Goal: Task Accomplishment & Management: Use online tool/utility

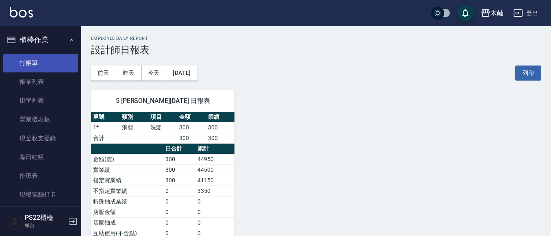
click at [28, 61] on link "打帳單" at bounding box center [40, 63] width 75 height 19
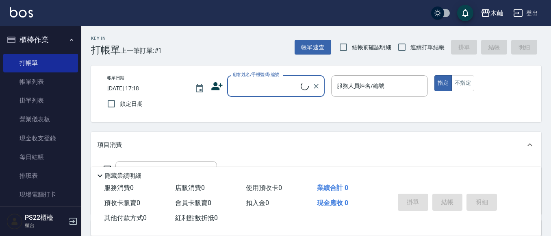
click at [257, 83] on input "顧客姓名/手機號碼/編號" at bounding box center [266, 86] width 70 height 14
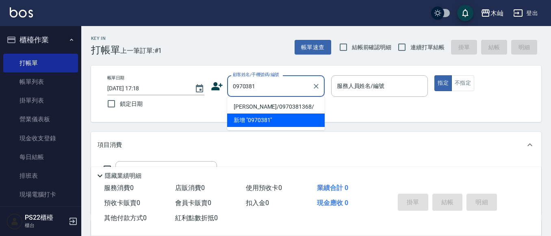
click at [255, 106] on li "[PERSON_NAME]/0970381368/" at bounding box center [276, 106] width 98 height 13
type input "[PERSON_NAME]/0970381368/"
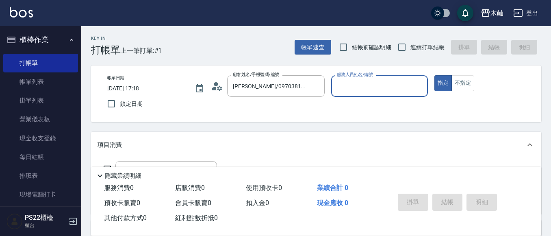
click at [347, 91] on input "服務人員姓名/編號" at bounding box center [380, 86] width 90 height 14
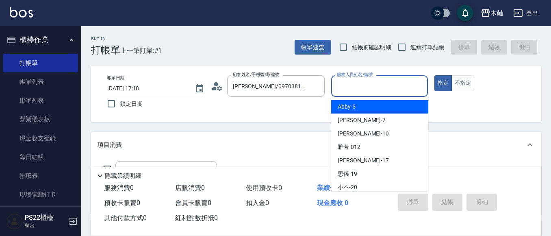
click at [348, 106] on span "Abby -5" at bounding box center [347, 106] width 18 height 9
type input "Abby-5"
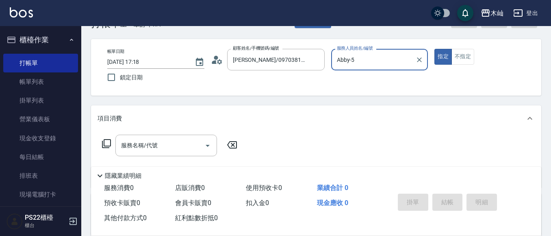
scroll to position [41, 0]
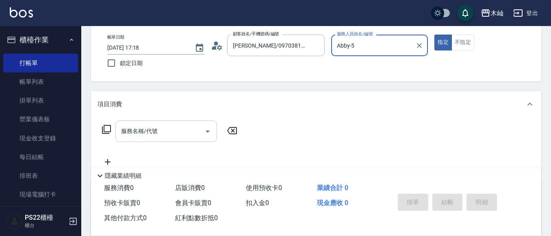
click at [169, 135] on input "服務名稱/代號" at bounding box center [160, 131] width 82 height 14
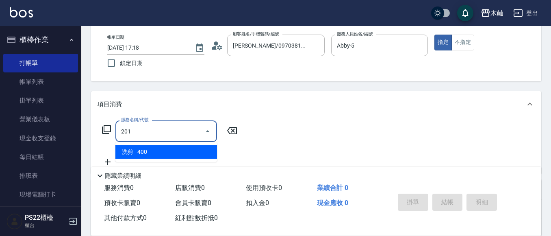
type input "洗剪(201)"
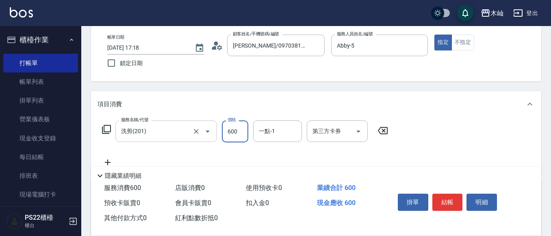
type input "600"
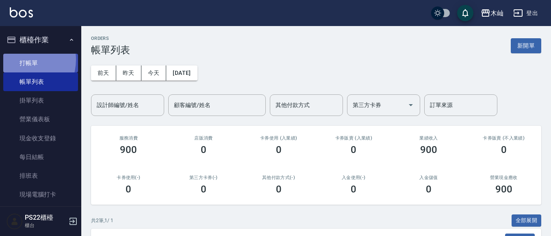
click at [19, 59] on link "打帳單" at bounding box center [40, 63] width 75 height 19
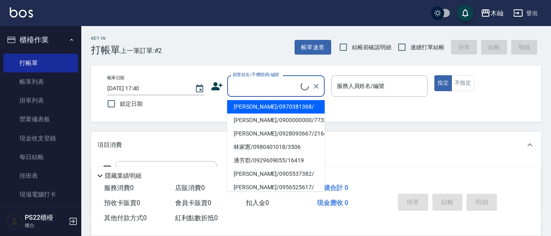
click at [251, 79] on input "顧客姓名/手機號碼/編號" at bounding box center [266, 86] width 70 height 14
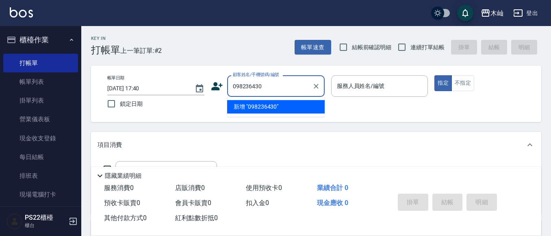
type input "0982364307"
drag, startPoint x: 281, startPoint y: 79, endPoint x: 217, endPoint y: 84, distance: 64.8
click at [217, 87] on div "顧客姓名/手機號碼/編號 0982364307 顧客姓名/手機號碼/編號" at bounding box center [268, 86] width 114 height 22
